Goal: Task Accomplishment & Management: Manage account settings

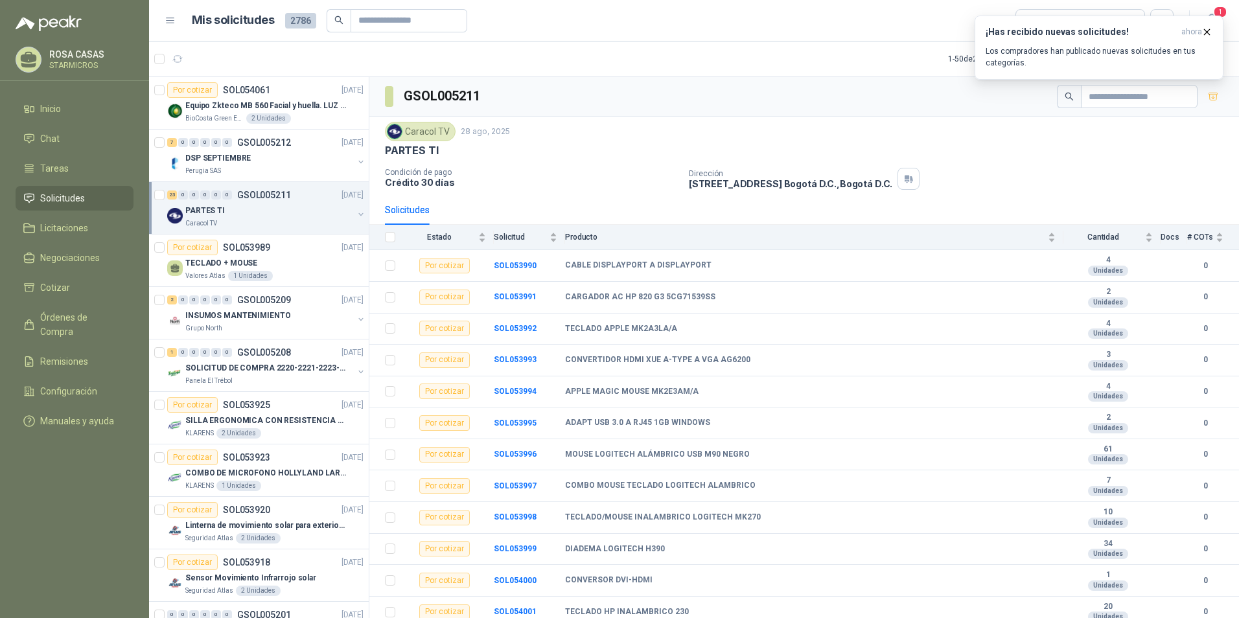
click at [555, 162] on div "Caracol TV [DATE] PARTES TI Condición de pago Crédito 30 días Dirección [STREET…" at bounding box center [804, 156] width 839 height 68
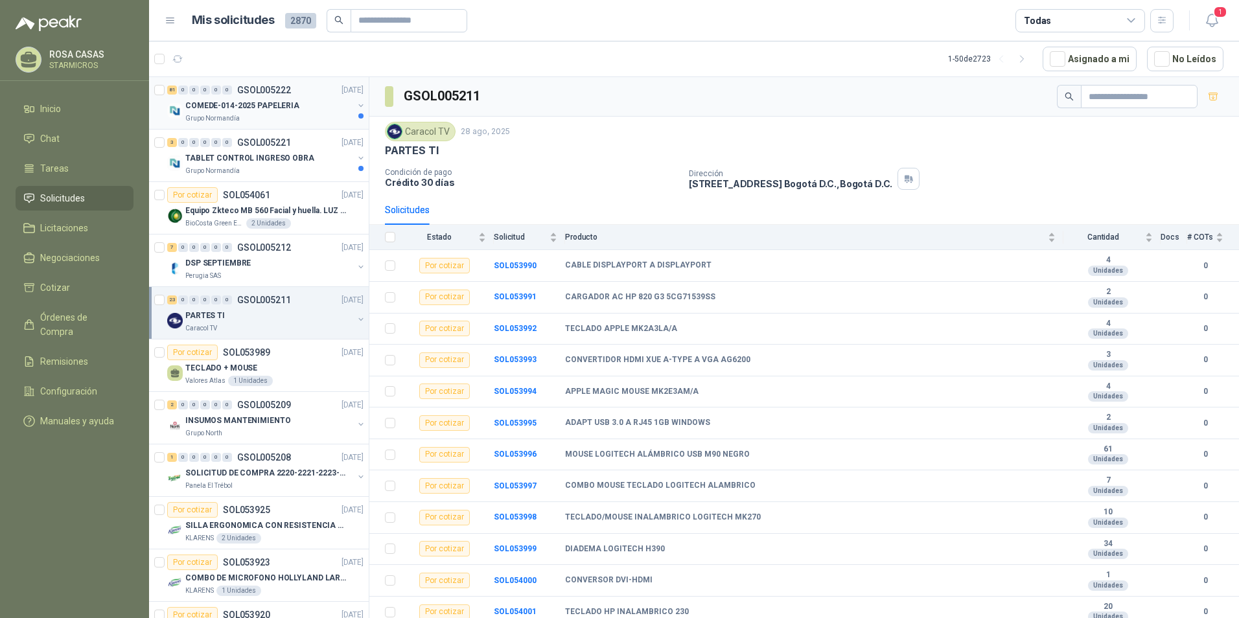
click at [245, 112] on div "COMEDE-014-2025 PAPELERIA" at bounding box center [269, 106] width 168 height 16
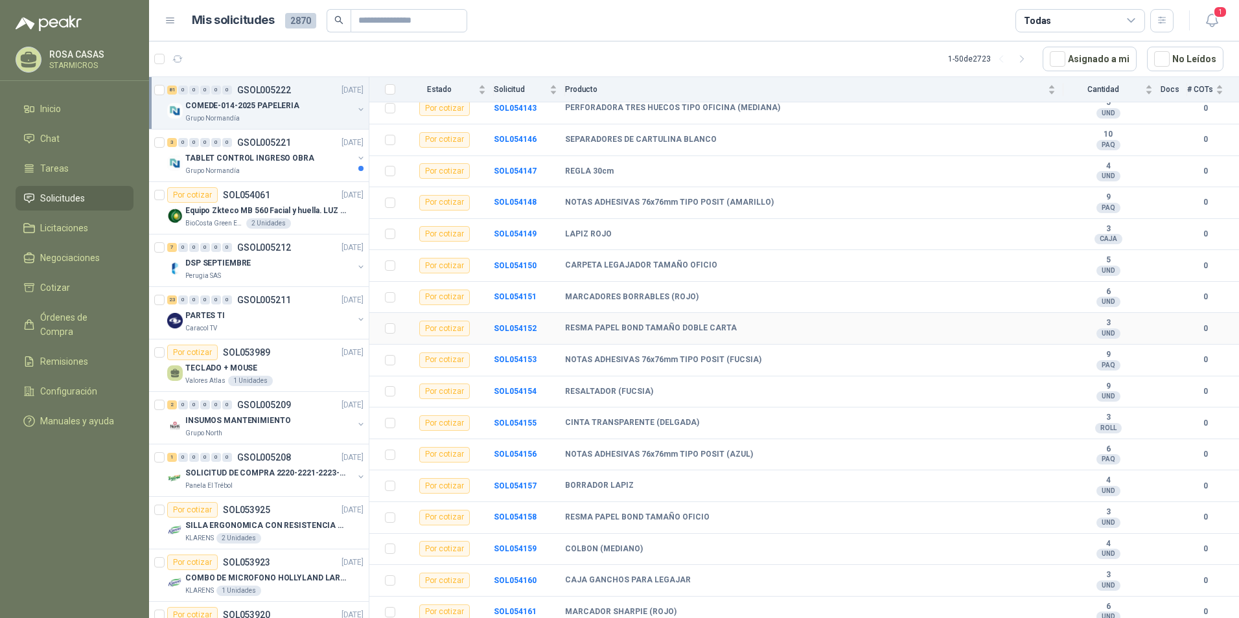
scroll to position [2178, 0]
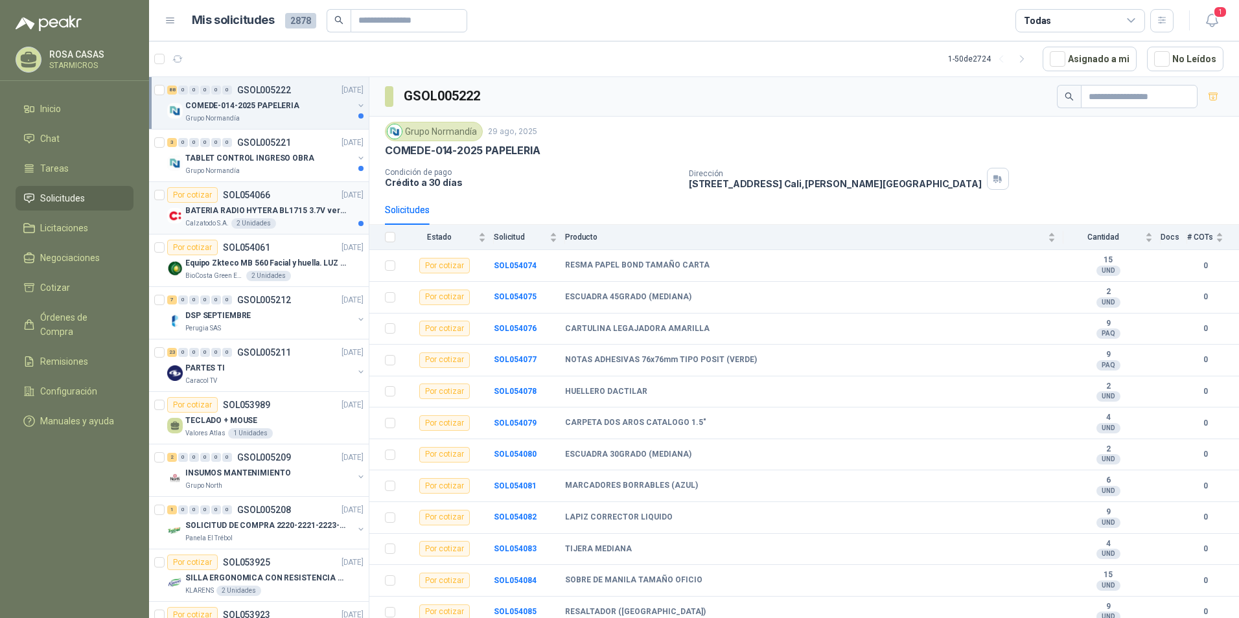
click at [288, 220] on div "Calzatodo S.A. 2 Unidades" at bounding box center [274, 223] width 178 height 10
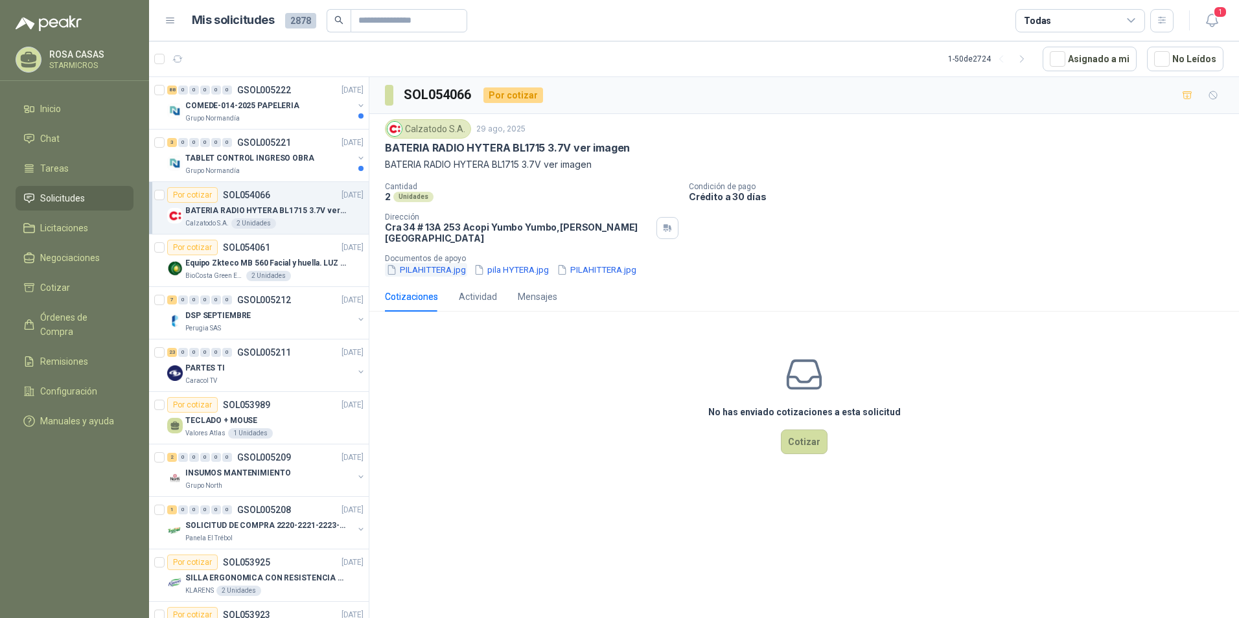
click at [442, 264] on button "PILAHITTERA.jpg" at bounding box center [426, 270] width 82 height 14
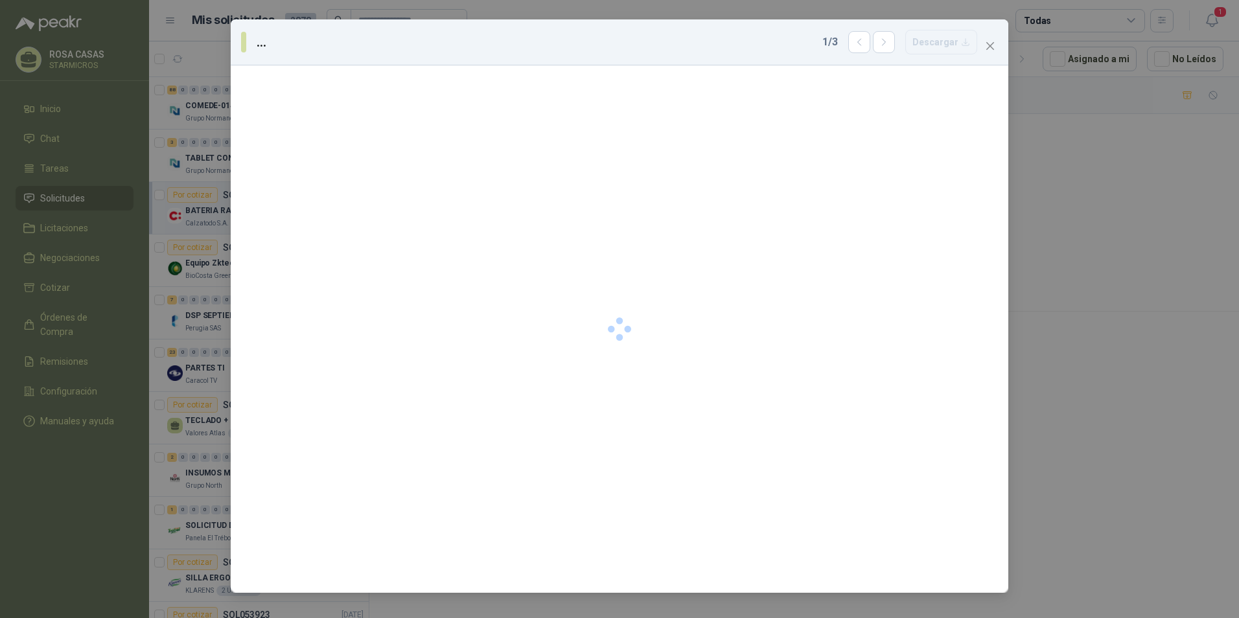
click at [991, 51] on button "Close" at bounding box center [990, 46] width 21 height 21
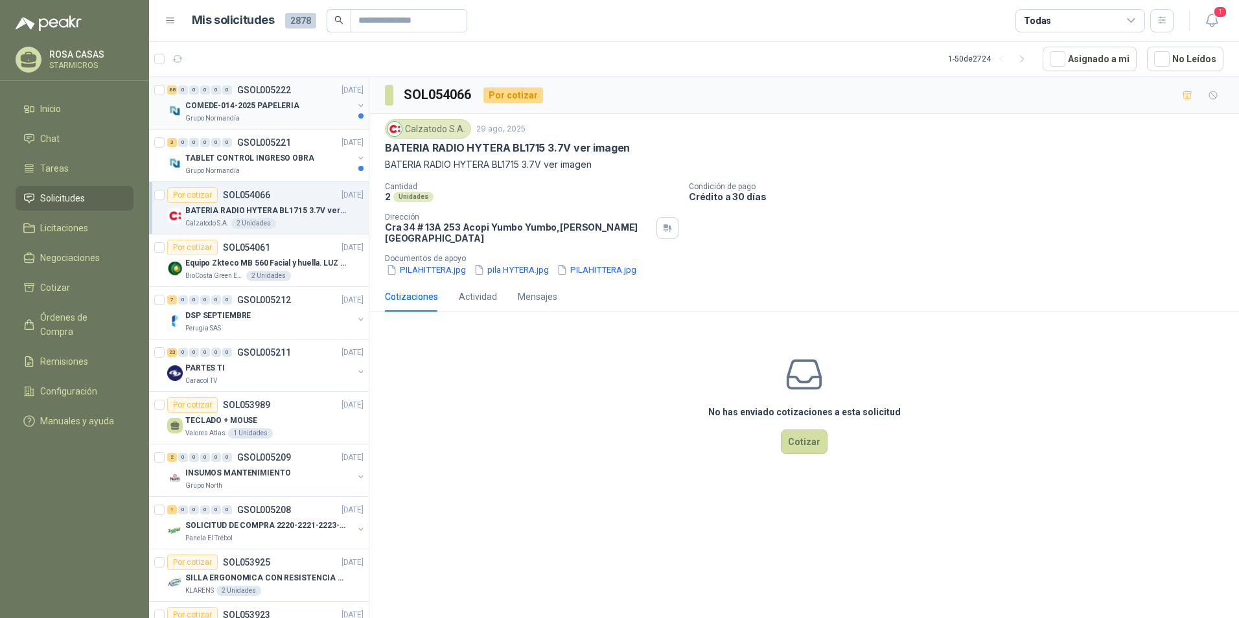
click at [240, 125] on div "88 0 0 0 0 0 GSOL005222 29/08/25 COMEDE-014-2025 PAPELERIA Grupo Normandía" at bounding box center [259, 103] width 220 height 52
click at [242, 102] on p "COMEDE-014-2025 PAPELERIA" at bounding box center [242, 106] width 114 height 12
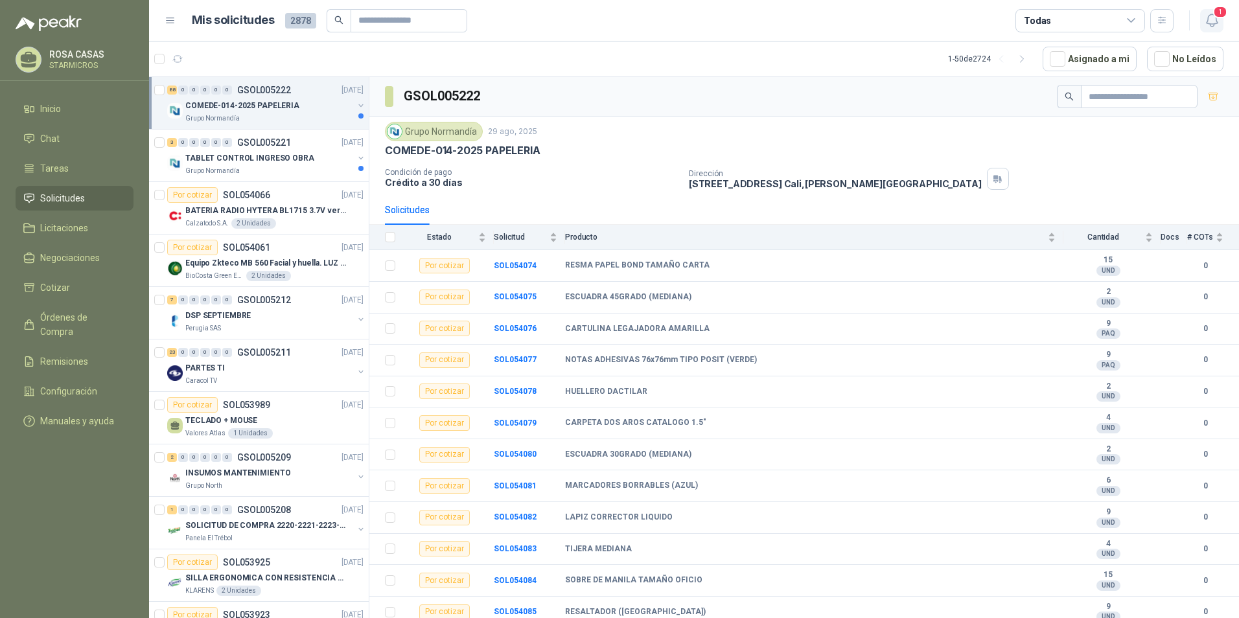
click at [1227, 15] on span "1" at bounding box center [1220, 12] width 14 height 12
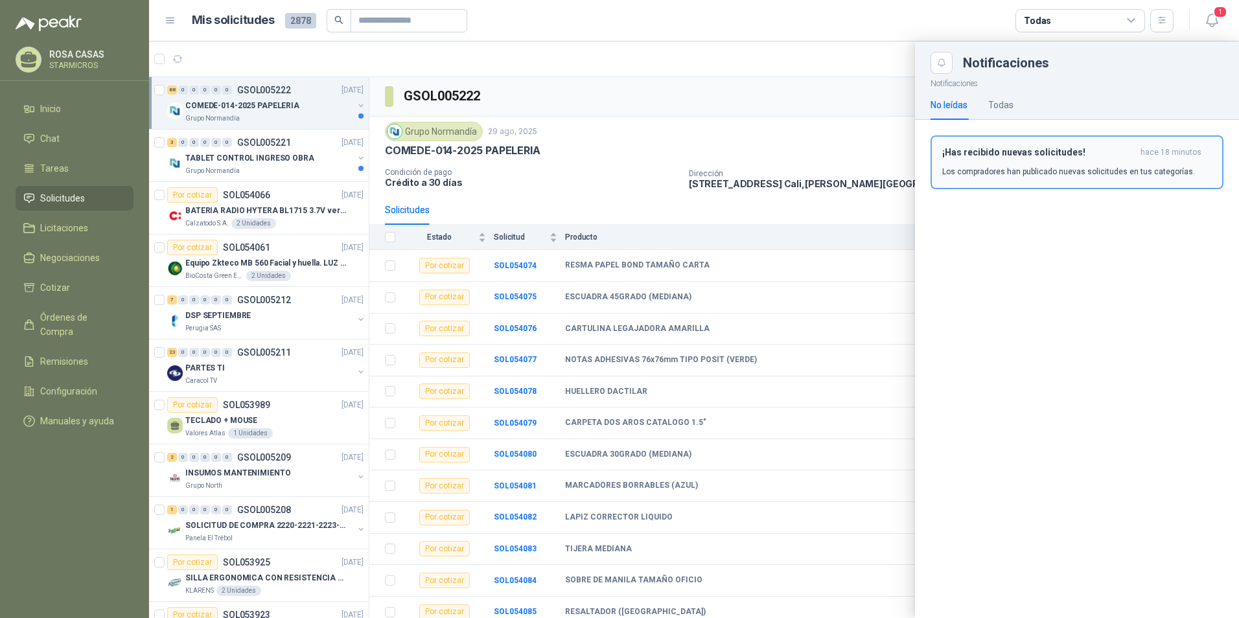
click at [980, 158] on div "¡Has recibido nuevas solicitudes! hace 18 minutos Los compradores han publicado…" at bounding box center [1077, 162] width 270 height 30
click at [980, 158] on div "Notificaciones Notificaciones No leídas Todas ¡Has recibido nuevas solicitudes!…" at bounding box center [694, 329] width 1090 height 577
